Goal: Task Accomplishment & Management: Manage account settings

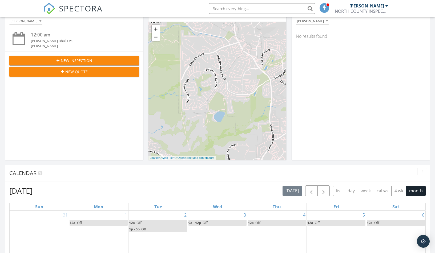
scroll to position [79, 0]
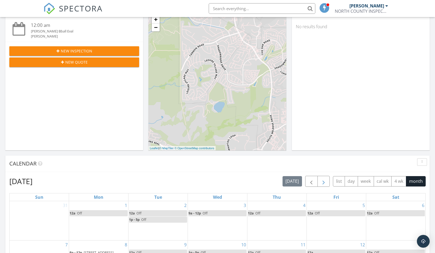
click at [326, 183] on span "button" at bounding box center [323, 181] width 6 height 6
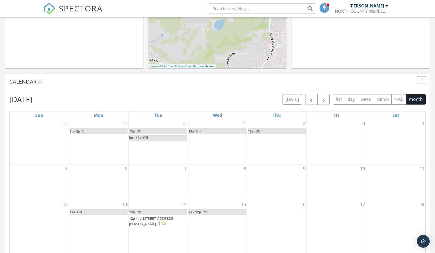
scroll to position [163, 0]
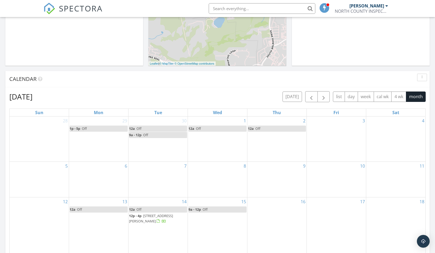
click at [220, 145] on div "1 12a Off" at bounding box center [217, 139] width 59 height 45
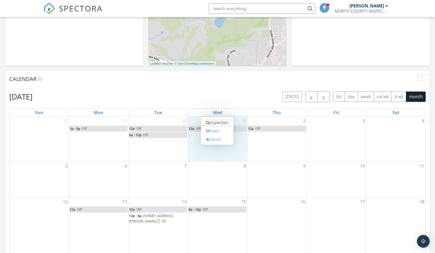
click at [218, 126] on link "Inspection" at bounding box center [216, 123] width 27 height 9
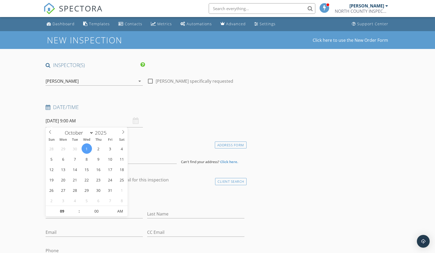
click at [94, 121] on input "[DATE] 9:00 AM" at bounding box center [94, 121] width 97 height 13
type input "10"
type input "[DATE] 10:00 AM"
click at [76, 207] on span at bounding box center [77, 208] width 4 height 5
type input "11"
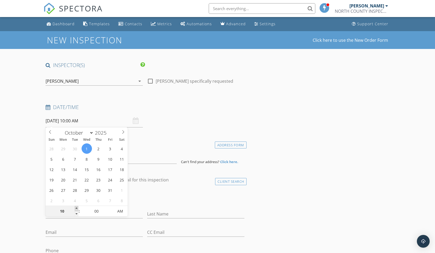
type input "[DATE] 11:00 AM"
click at [76, 207] on span at bounding box center [77, 208] width 4 height 5
type input "12"
type input "[DATE] 12:00 PM"
click at [76, 207] on span at bounding box center [77, 208] width 4 height 5
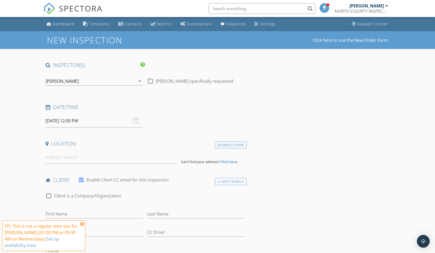
click at [81, 223] on icon at bounding box center [82, 224] width 4 height 4
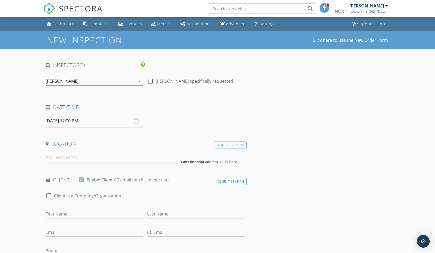
click at [102, 161] on input at bounding box center [111, 157] width 131 height 13
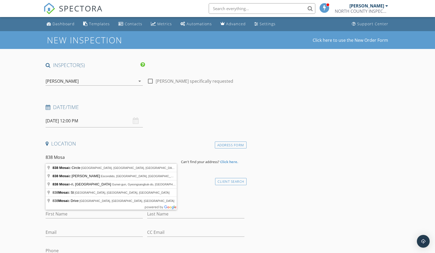
type input "[STREET_ADDRESS]"
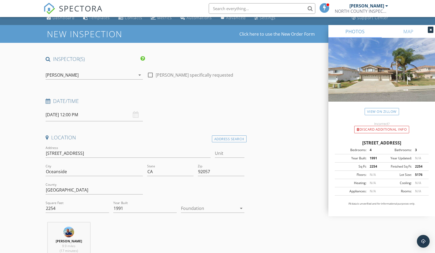
scroll to position [7, 0]
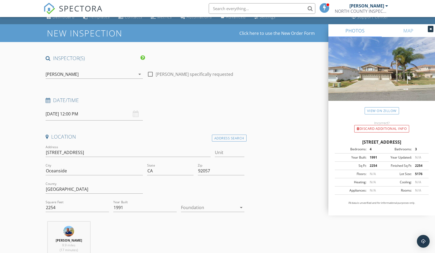
click at [194, 209] on div at bounding box center [209, 207] width 56 height 9
click at [196, 228] on div "Slab" at bounding box center [212, 231] width 55 height 6
type input "[STREET_ADDRESS]"
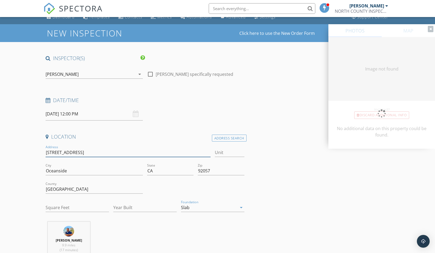
type input "2254"
type input "1991"
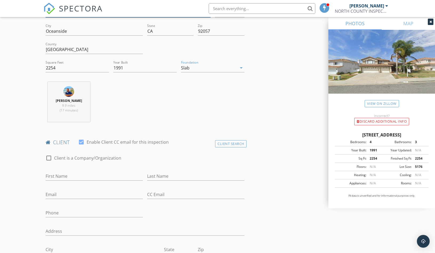
scroll to position [151, 0]
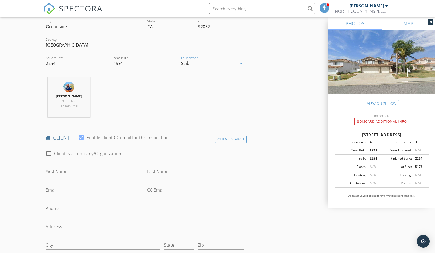
type input "[STREET_ADDRESS]"
type input "[PERSON_NAME]"
type input "Birch"
type input "[EMAIL_ADDRESS][DOMAIN_NAME]"
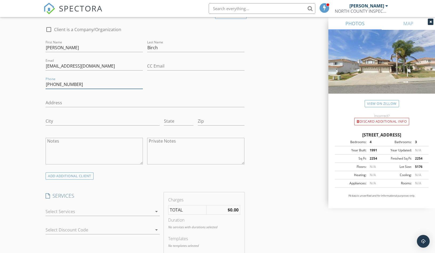
scroll to position [275, 0]
type input "[PHONE_NUMBER]"
click at [80, 174] on div "ADD ADDITIONAL client" at bounding box center [70, 176] width 48 height 7
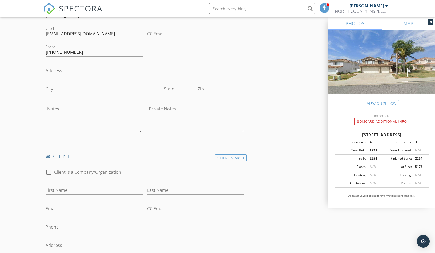
scroll to position [308, 0]
type input "[PERSON_NAME]"
type input "Birch"
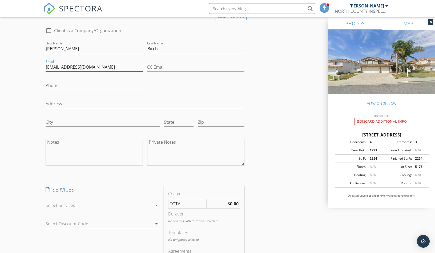
scroll to position [458, 0]
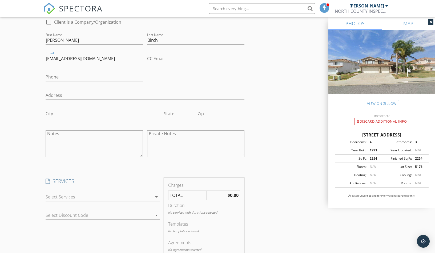
type input "[EMAIL_ADDRESS][DOMAIN_NAME]"
click at [121, 195] on div at bounding box center [99, 197] width 107 height 9
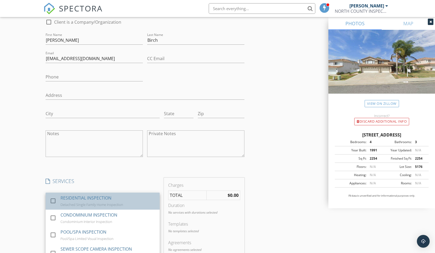
click at [123, 201] on div "RESIDENTIAL INSPECTION Detached Single Family Home Inspection" at bounding box center [107, 201] width 95 height 17
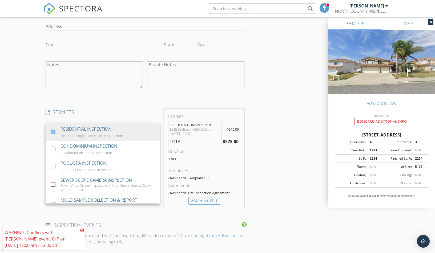
scroll to position [534, 0]
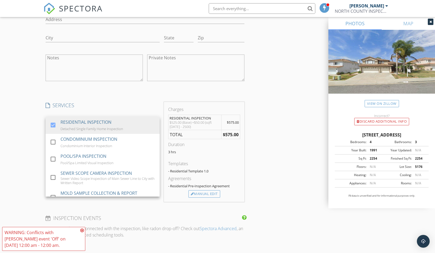
click at [279, 181] on div "INSPECTOR(S) check_box [PERSON_NAME] PRIMARY [PERSON_NAME] arrow_drop_down chec…" at bounding box center [217, 68] width 348 height 1081
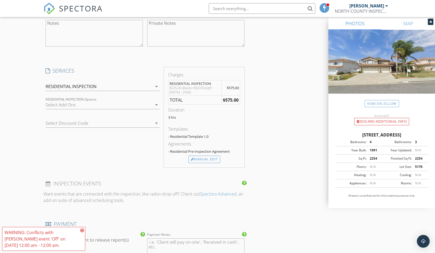
scroll to position [569, 0]
click at [83, 230] on icon at bounding box center [82, 230] width 4 height 4
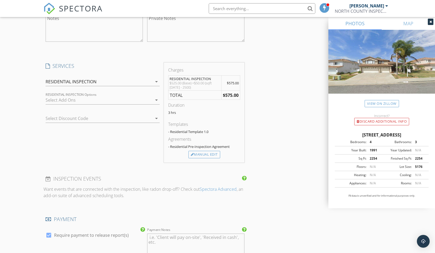
scroll to position [574, 0]
click at [213, 155] on div "Manual Edit" at bounding box center [204, 153] width 32 height 7
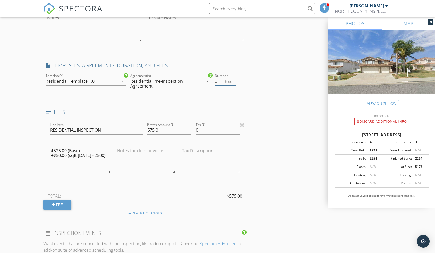
type input "3.5"
click at [235, 79] on input "3.5" at bounding box center [226, 81] width 22 height 9
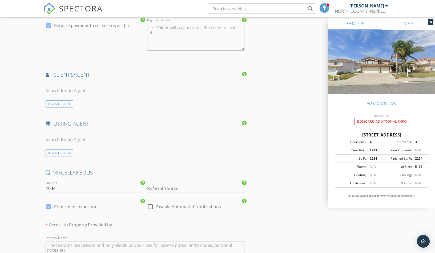
scroll to position [838, 0]
click at [102, 86] on input "text" at bounding box center [145, 90] width 199 height 9
type input "[PERSON_NAME]"
click at [118, 102] on li "[PERSON_NAME] Redfin" at bounding box center [145, 102] width 198 height 15
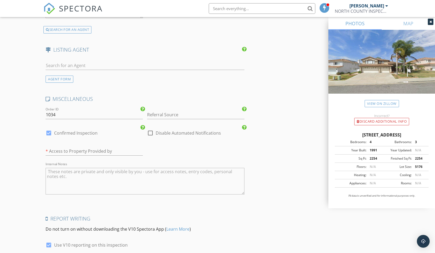
scroll to position [1071, 0]
click at [59, 111] on input "1034" at bounding box center [94, 113] width 97 height 9
type input "1084"
click at [70, 148] on input "text" at bounding box center [94, 150] width 97 height 9
type input "Bu"
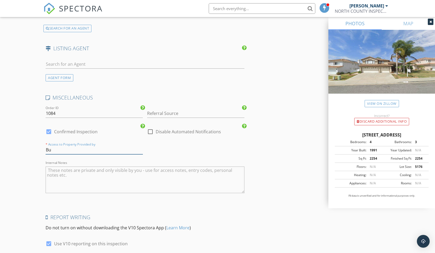
type input "2.5"
type input "Buye"
type input "3"
type input "Buyer's"
type input "3"
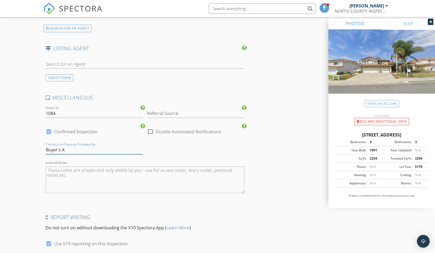
type input "Buyer's Ag"
type input "2.5"
type input "Buyer's Agen"
type input "3"
type input "Buyer's Agent"
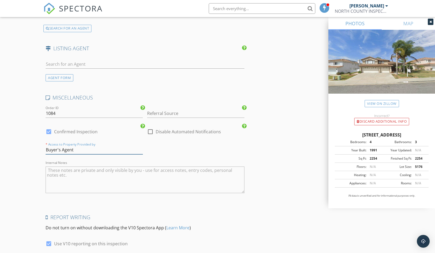
type input "3"
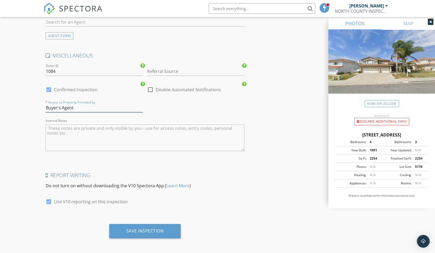
scroll to position [1113, 0]
type input "Buyer's Agent"
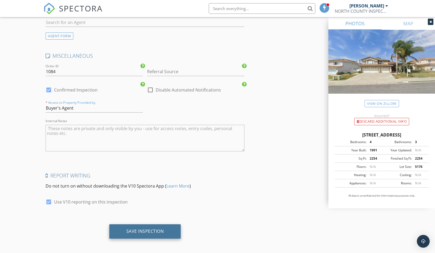
click at [154, 229] on div "Save Inspection" at bounding box center [145, 231] width 38 height 5
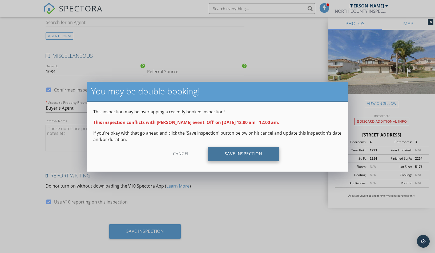
click at [228, 158] on div "Save Inspection" at bounding box center [243, 154] width 72 height 14
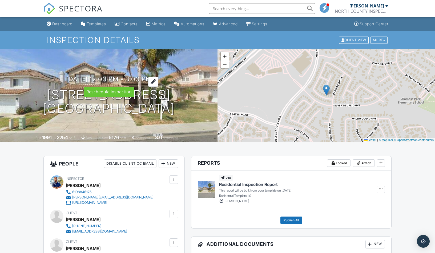
click at [158, 80] on div at bounding box center [153, 82] width 10 height 10
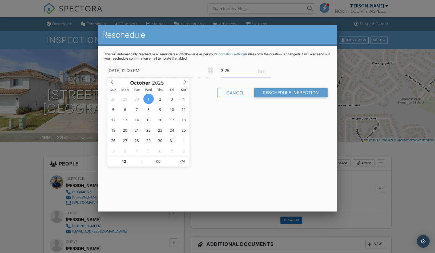
click at [269, 70] on input "3.25" at bounding box center [246, 70] width 50 height 13
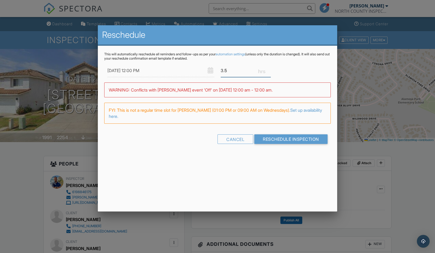
click at [269, 70] on input "3.5" at bounding box center [246, 70] width 50 height 13
click at [269, 72] on input "3.25" at bounding box center [246, 70] width 50 height 13
click at [269, 72] on input "3" at bounding box center [246, 70] width 50 height 13
type input "3.5"
click at [296, 138] on div "This will automatically reschedule all reminders and follow-ups as per your aut…" at bounding box center [217, 103] width 239 height 114
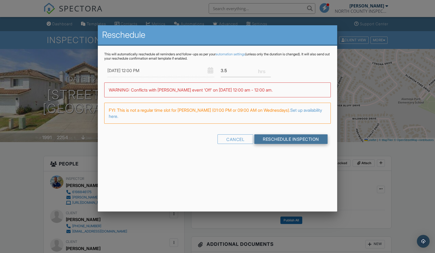
click at [283, 137] on input "Reschedule Inspection" at bounding box center [290, 139] width 73 height 10
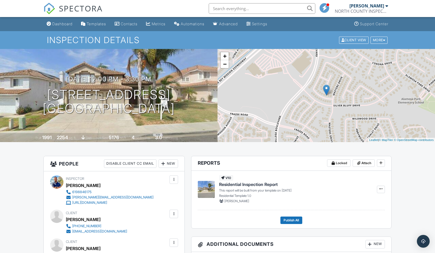
click at [67, 23] on div "Dashboard" at bounding box center [62, 24] width 20 height 5
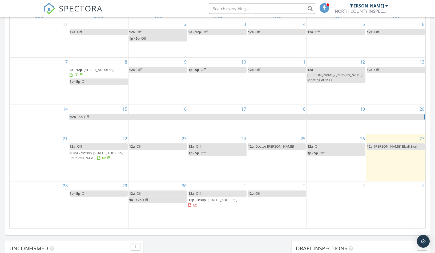
scroll to position [258, 0]
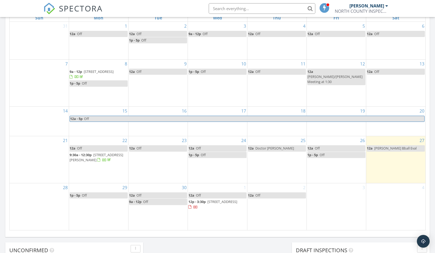
click at [112, 208] on div "29 1p - 5p Off" at bounding box center [98, 206] width 59 height 47
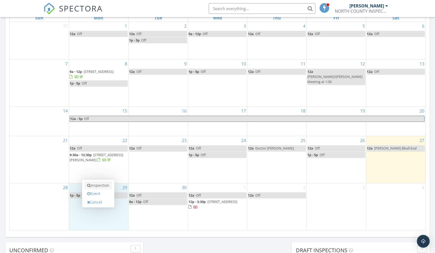
click at [108, 189] on link "Inspection" at bounding box center [97, 185] width 27 height 9
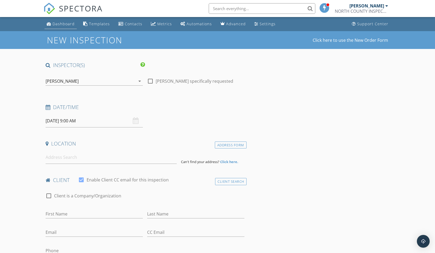
click at [59, 25] on div "Dashboard" at bounding box center [63, 23] width 22 height 5
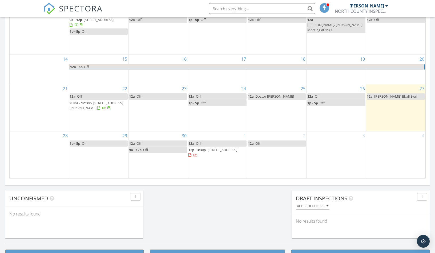
scroll to position [306, 0]
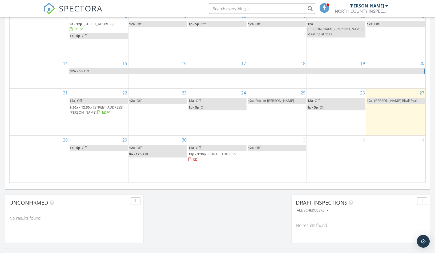
click at [103, 151] on link "1p - 5p Off" at bounding box center [99, 148] width 58 height 6
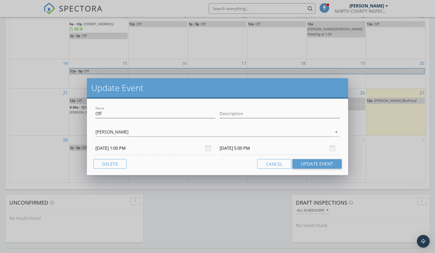
click at [78, 167] on div "Update Event Name Off Description Chris McNally arrow_drop_down 09/29/2025 1:00…" at bounding box center [217, 126] width 435 height 253
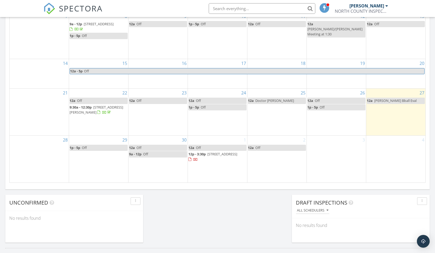
click at [78, 167] on div "29 1p - 5p Off" at bounding box center [98, 159] width 59 height 47
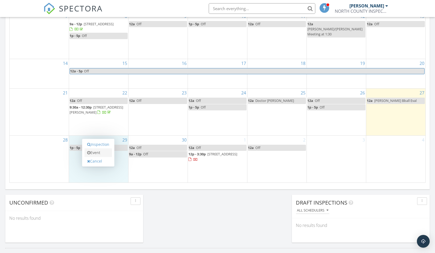
click at [96, 152] on link "Event" at bounding box center [97, 153] width 27 height 9
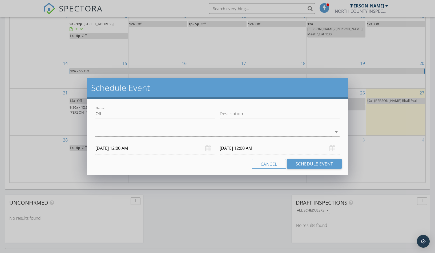
click at [127, 131] on div at bounding box center [213, 132] width 236 height 9
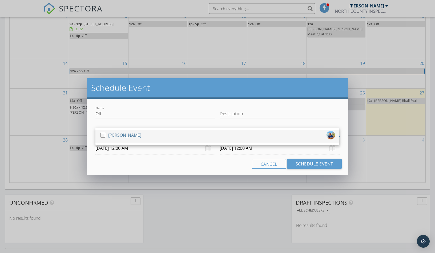
click at [127, 131] on div "[PERSON_NAME]" at bounding box center [124, 135] width 33 height 9
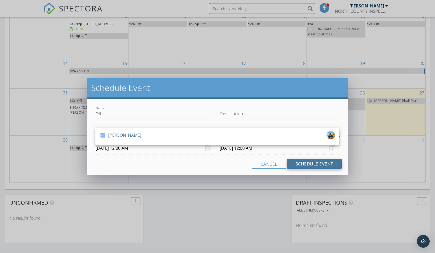
click at [324, 165] on button "Schedule Event" at bounding box center [314, 164] width 55 height 10
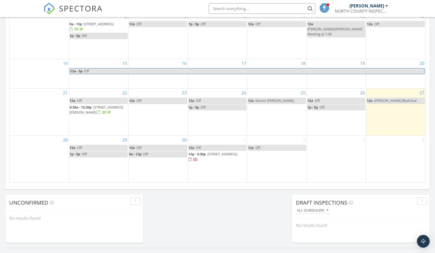
scroll to position [272, 0]
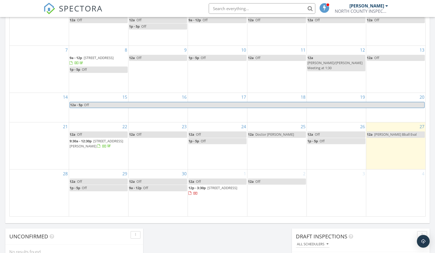
click at [95, 191] on link "1p - 5p Off" at bounding box center [99, 188] width 58 height 6
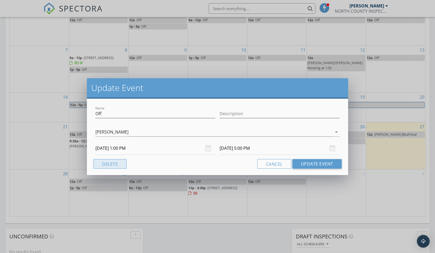
click at [121, 167] on button "Delete" at bounding box center [109, 164] width 33 height 10
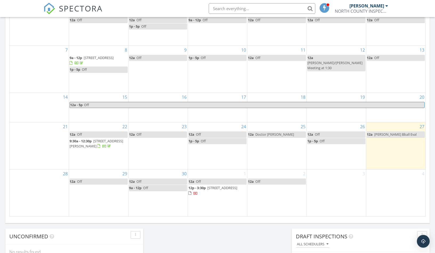
click at [162, 191] on link "9a - 12p Off" at bounding box center [158, 188] width 58 height 6
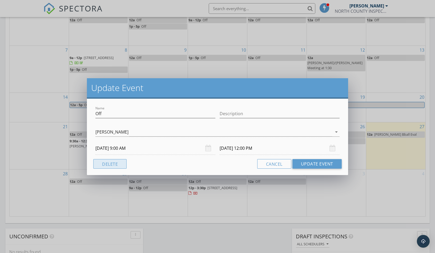
click at [122, 163] on button "Delete" at bounding box center [109, 164] width 33 height 10
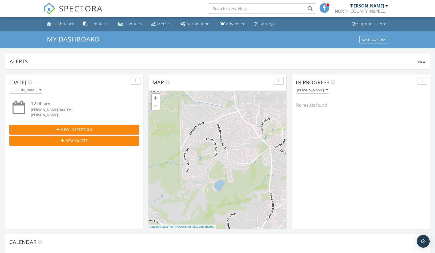
scroll to position [0, 0]
click at [64, 26] on div "Dashboard" at bounding box center [63, 23] width 22 height 5
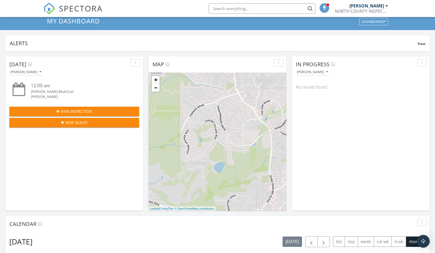
scroll to position [24, 0]
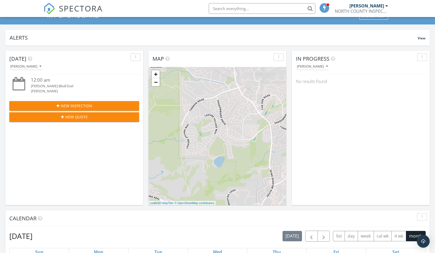
click at [171, 77] on div "+ − Leaflet | © MapTiler © OpenStreetMap contributors" at bounding box center [217, 136] width 138 height 138
